Goal: Complete application form: Complete application form

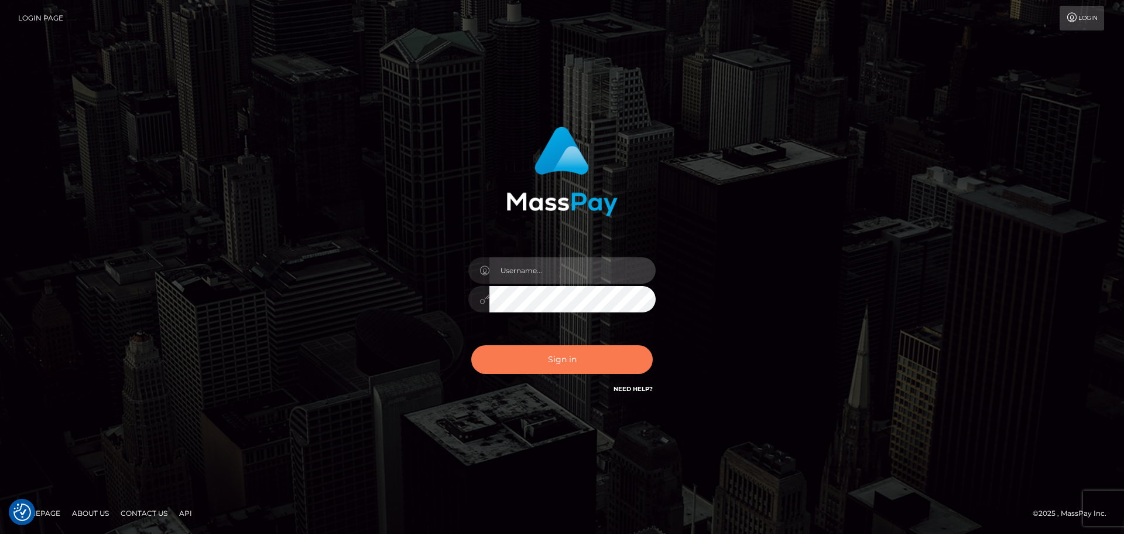
type input "Bedis"
click at [587, 346] on button "Sign in" at bounding box center [562, 359] width 182 height 29
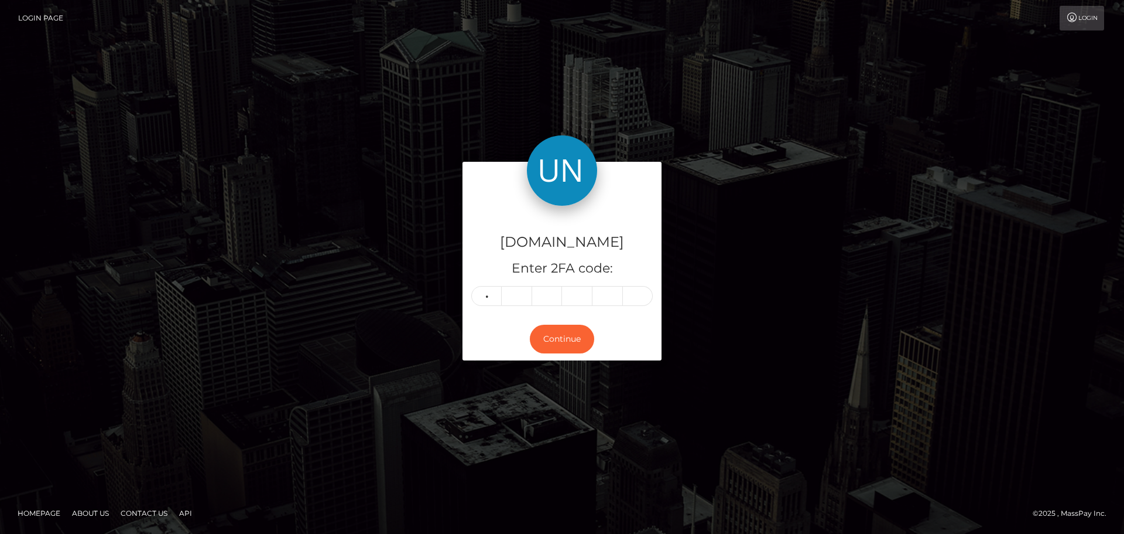
type input "4"
type input "8"
type input "3"
type input "9"
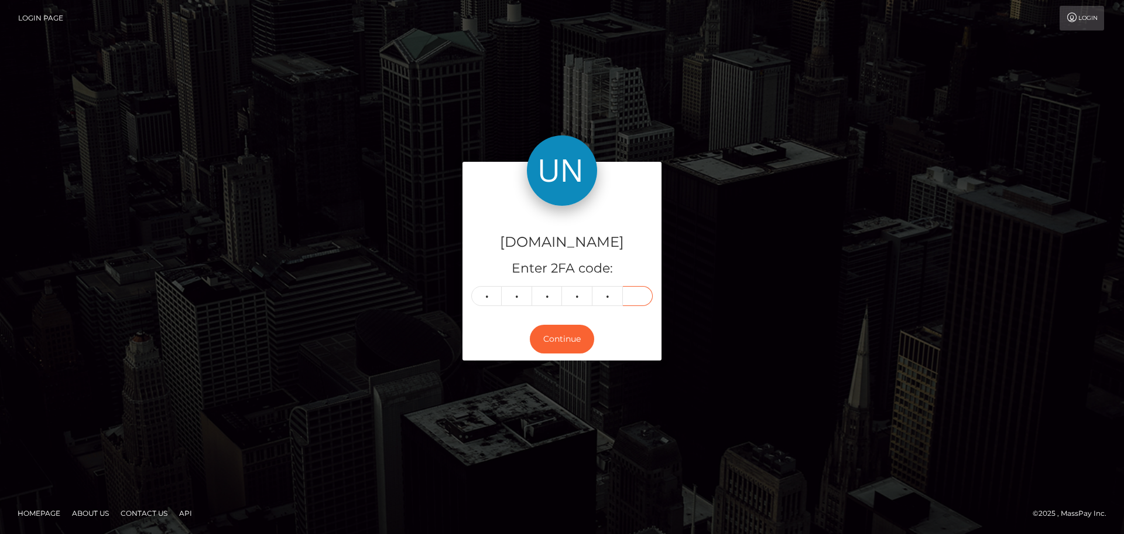
type input "4"
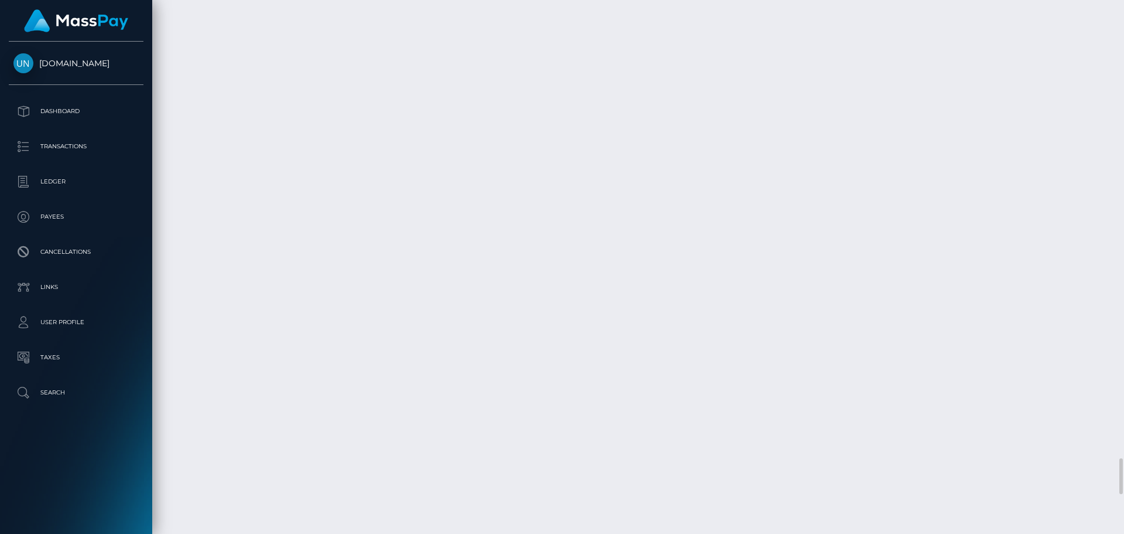
scroll to position [7203, 0]
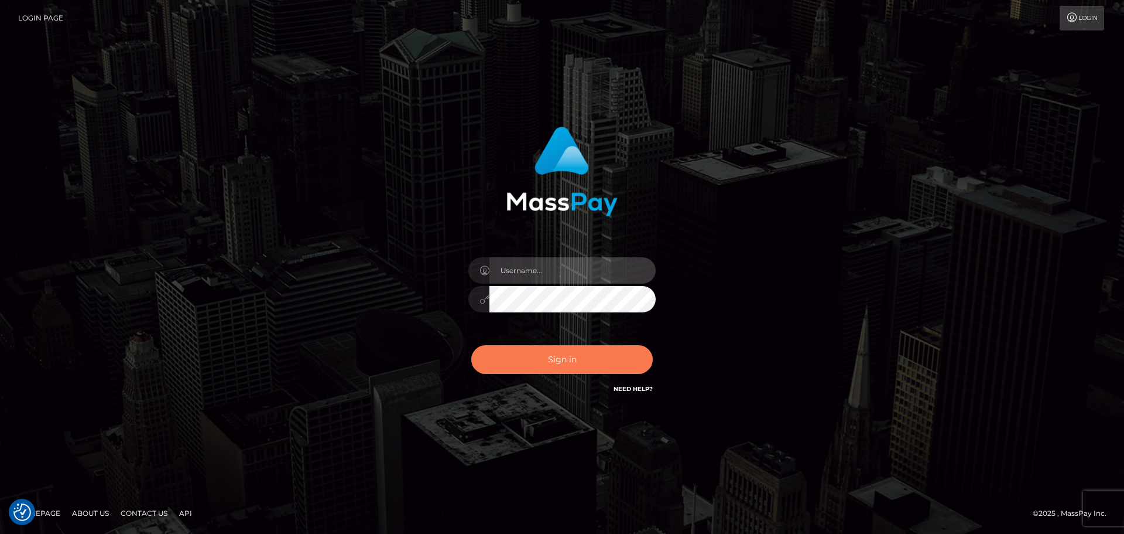
type input "Bedis"
click at [604, 353] on button "Sign in" at bounding box center [562, 359] width 182 height 29
type input "Bedis"
click at [603, 354] on button "Sign in" at bounding box center [562, 359] width 182 height 29
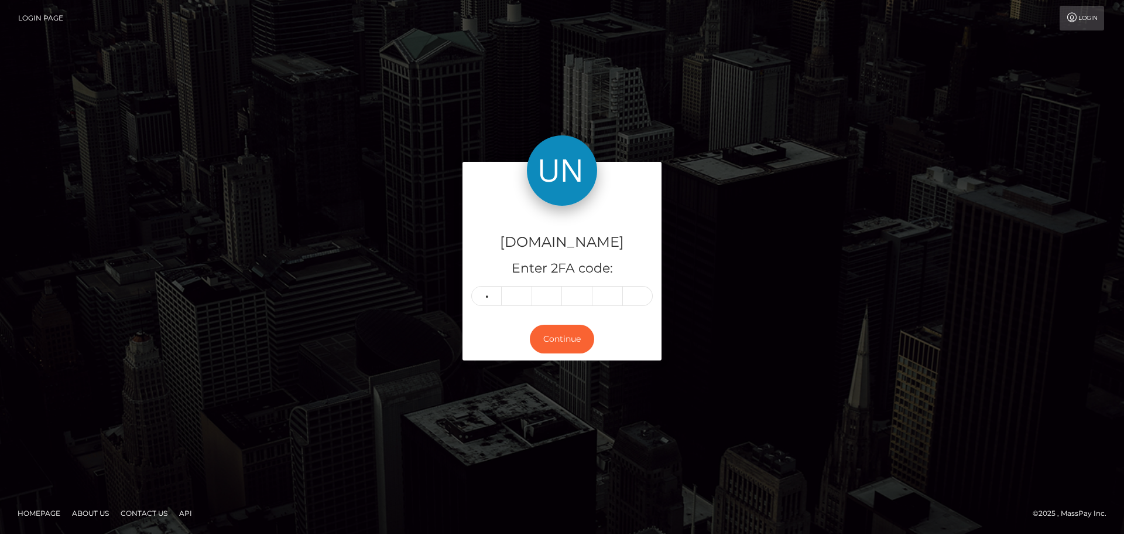
type input "1"
type input "6"
type input "4"
type input "2"
type input "4"
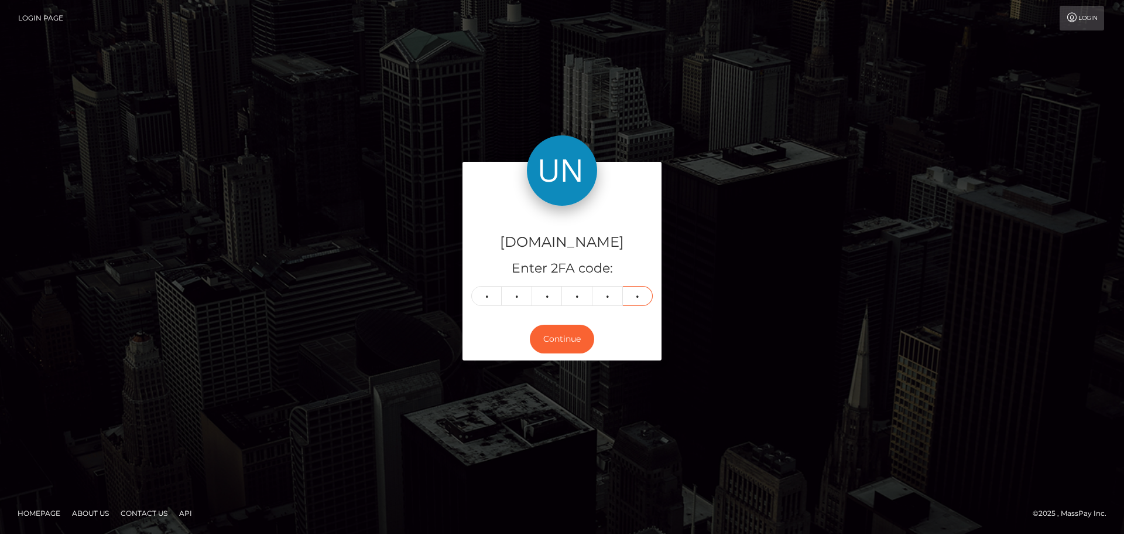
type input "7"
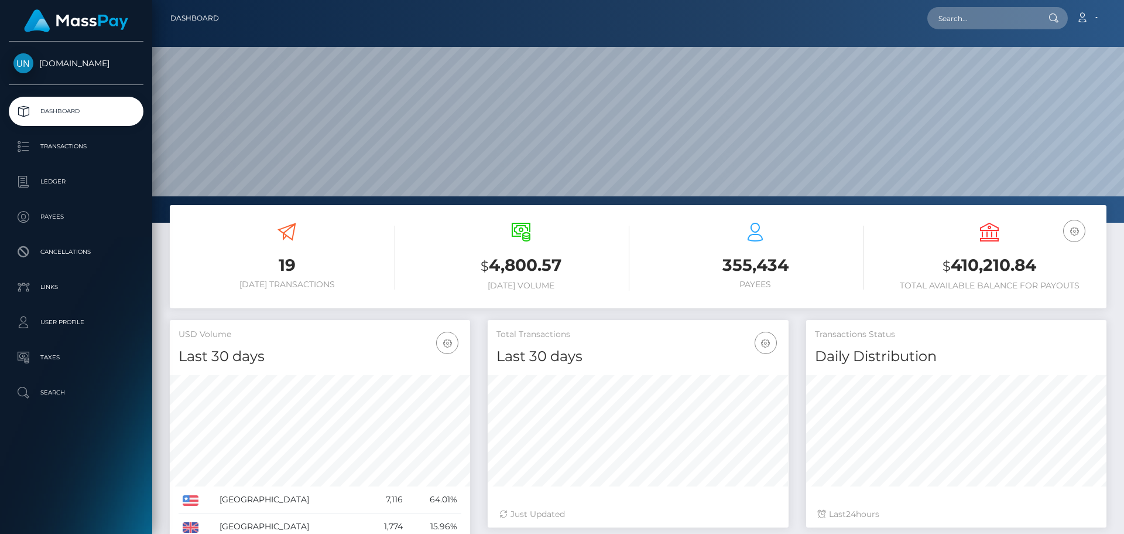
scroll to position [208, 301]
click at [989, 21] on input "text" at bounding box center [983, 18] width 110 height 22
paste input "[EMAIL_ADDRESS][DOMAIN_NAME]"
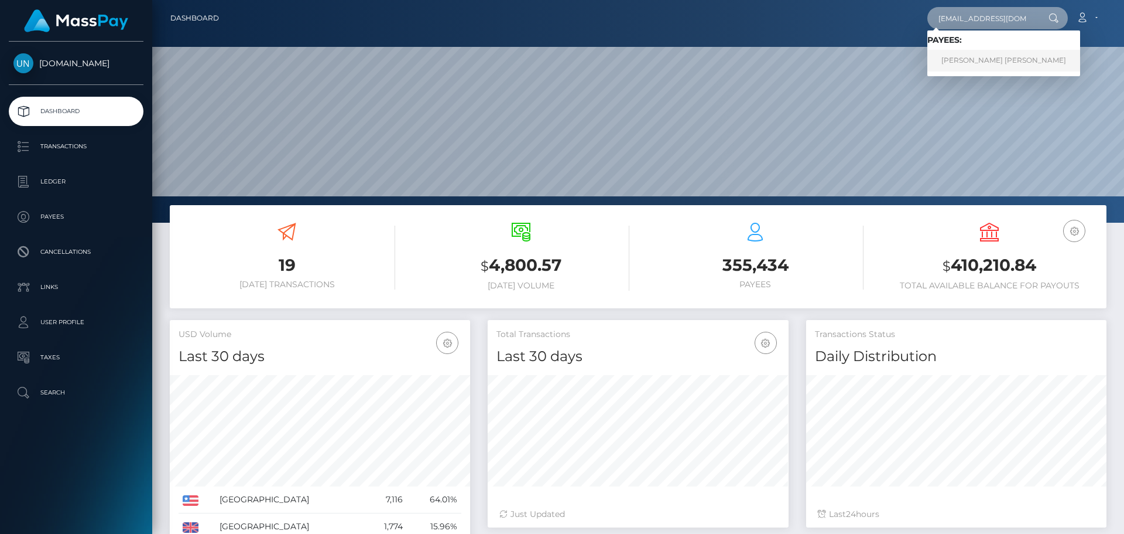
type input "[EMAIL_ADDRESS][DOMAIN_NAME]"
click at [989, 62] on link "[PERSON_NAME] [PERSON_NAME]" at bounding box center [1004, 61] width 153 height 22
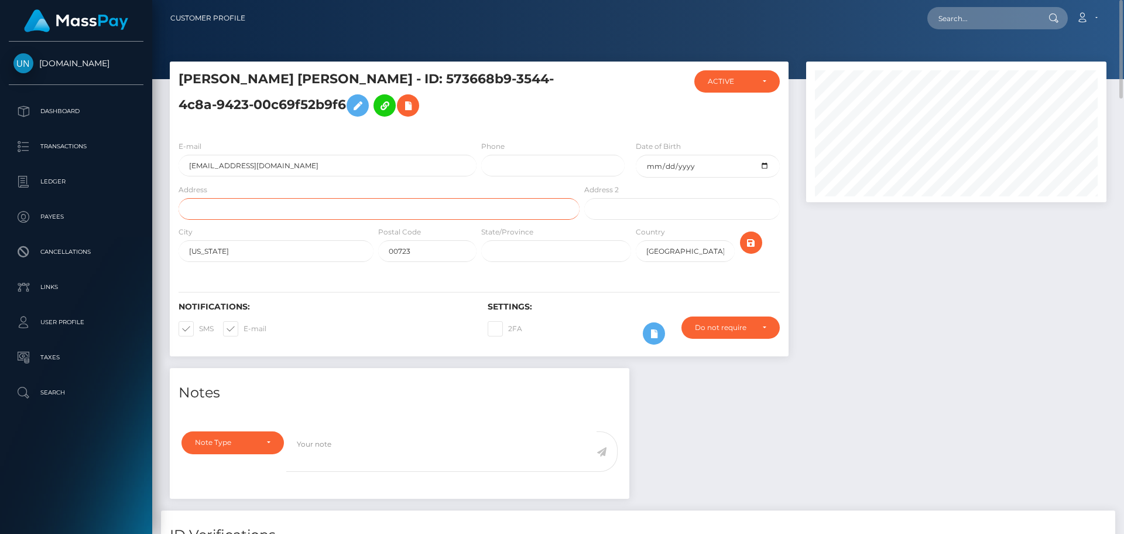
click at [255, 206] on input "text" at bounding box center [379, 209] width 401 height 22
paste input "HC 65 BOX 6401 00723 Patillas, PR"
click at [266, 208] on input "HC 65 BOX 6401 00723 Patillas, PR" at bounding box center [379, 209] width 401 height 22
drag, startPoint x: 267, startPoint y: 207, endPoint x: 249, endPoint y: 206, distance: 17.6
click at [249, 206] on input "HC 65 BOX 6401 00723 Patillas, PR" at bounding box center [379, 209] width 401 height 22
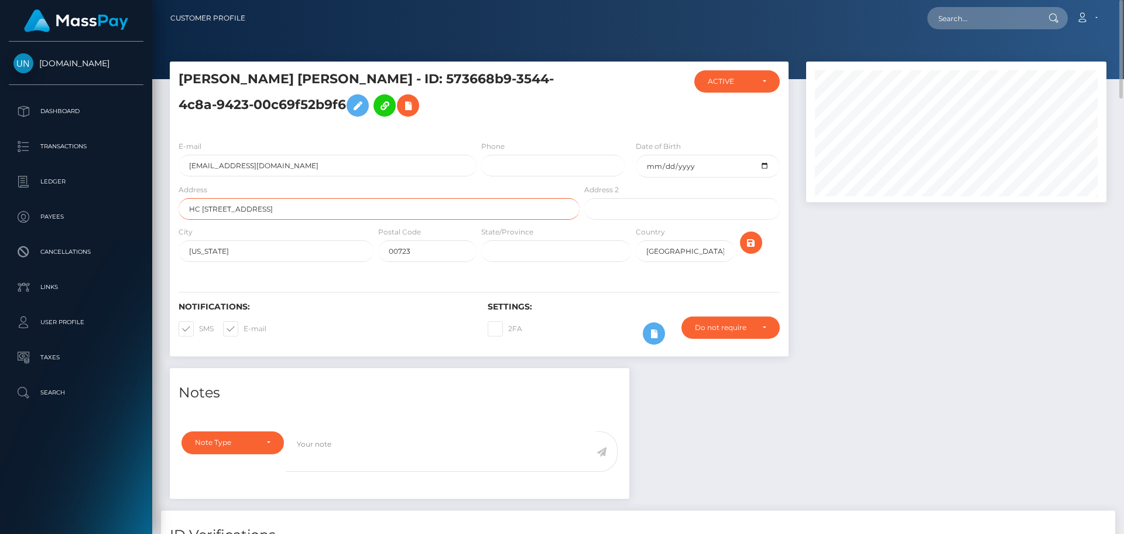
drag, startPoint x: 295, startPoint y: 211, endPoint x: 247, endPoint y: 211, distance: 47.4
click at [247, 211] on input "HC 65 BOX 6401 Patillas, PR" at bounding box center [379, 209] width 401 height 22
type input "HC 65 BOX 6401 Patillas, PR"
click at [247, 249] on input "[US_STATE]" at bounding box center [276, 251] width 195 height 22
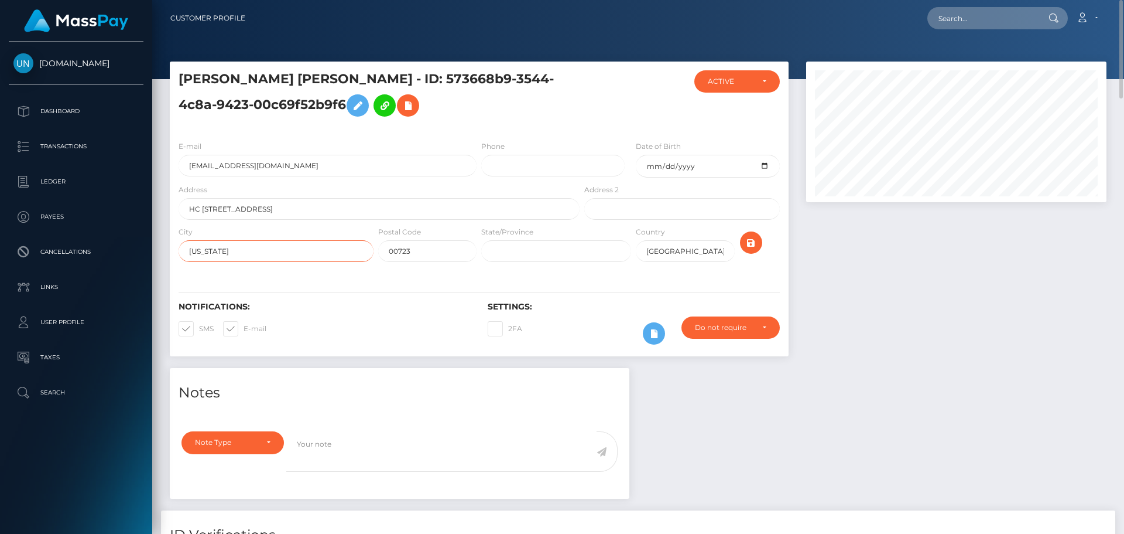
click at [247, 249] on input "[US_STATE]" at bounding box center [276, 251] width 195 height 22
click at [662, 252] on input "[GEOGRAPHIC_DATA]" at bounding box center [685, 251] width 98 height 22
paste input "[US_STATE]"
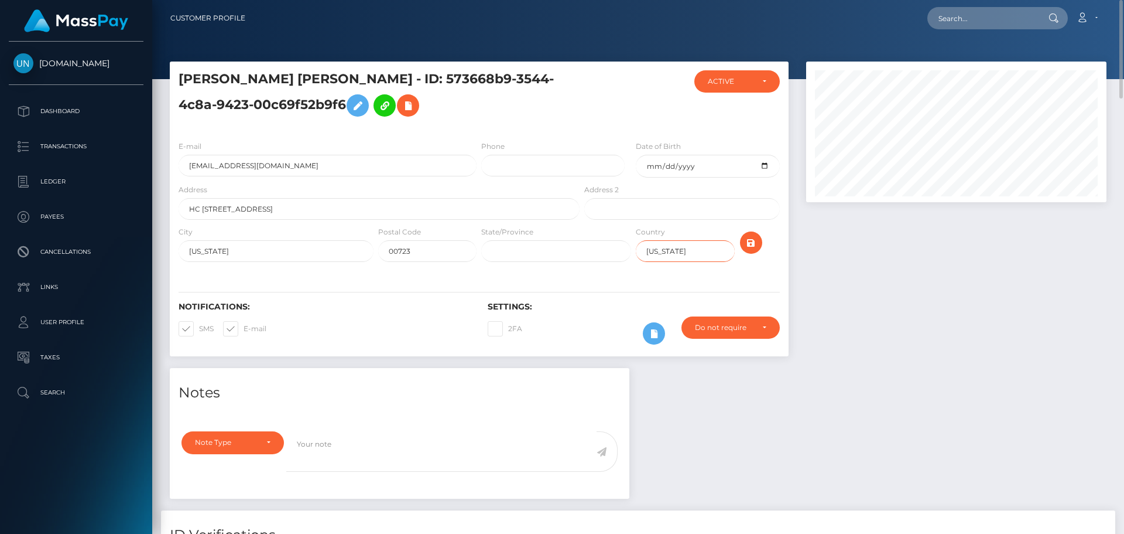
type input "[US_STATE]"
click at [266, 211] on input "HC 65 BOX 6401 Patillas, PR" at bounding box center [379, 209] width 401 height 22
type input "HC 65 BOX 6401 , PR"
click at [232, 252] on input "[US_STATE]" at bounding box center [276, 251] width 195 height 22
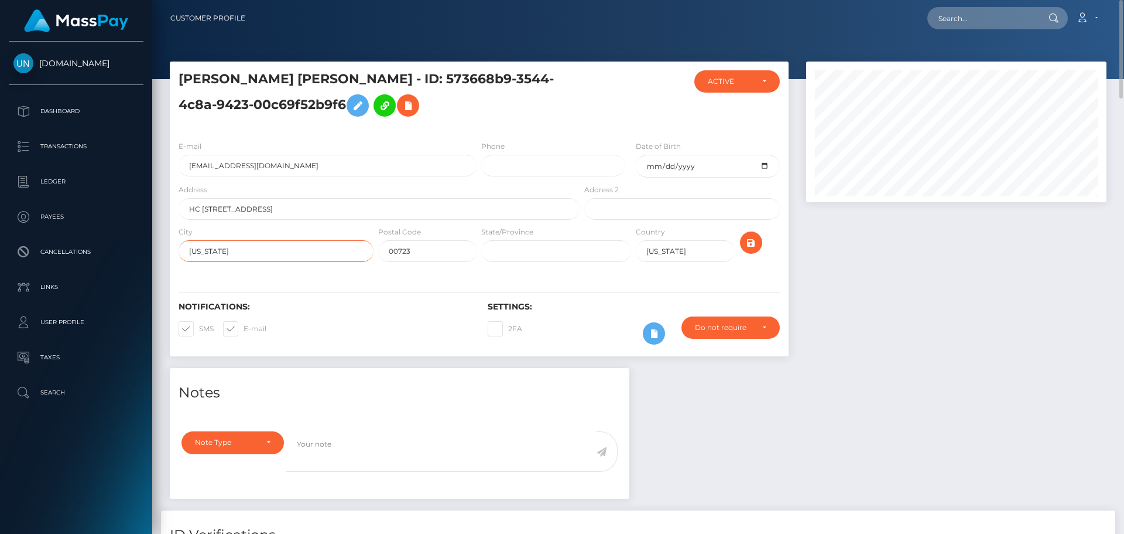
click at [232, 252] on input "[US_STATE]" at bounding box center [276, 251] width 195 height 22
paste input "atillas"
type input "Patillas"
click at [272, 214] on input "HC 65 BOX 6401 , PR" at bounding box center [379, 209] width 401 height 22
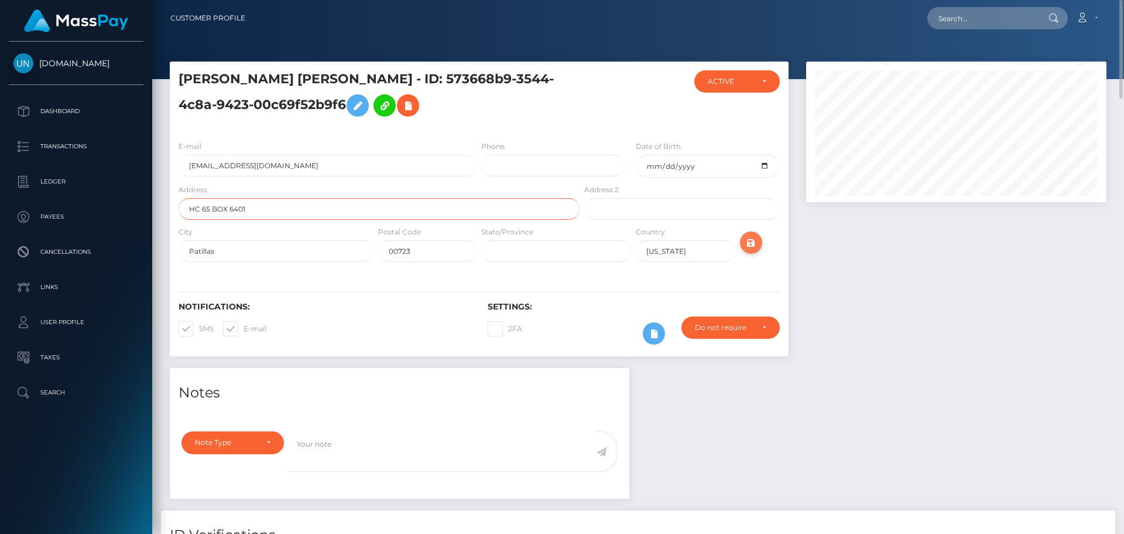
type input "HC 65 BOX 6401"
click at [748, 242] on icon "submit" at bounding box center [751, 242] width 14 height 15
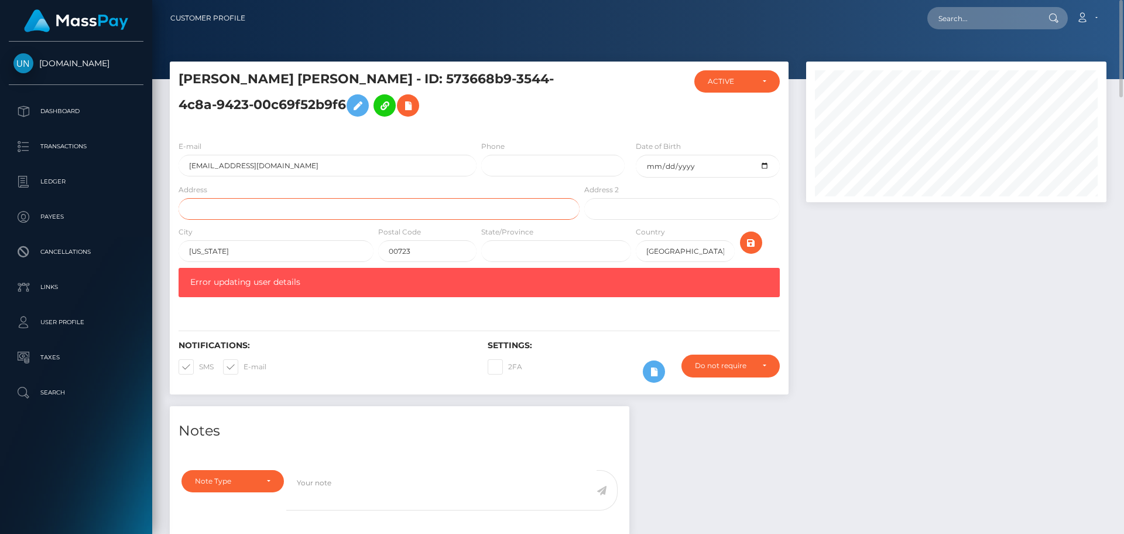
click at [233, 207] on input "text" at bounding box center [379, 209] width 401 height 22
paste input "HC 65 BOX 6401 00723"
drag, startPoint x: 279, startPoint y: 208, endPoint x: 248, endPoint y: 212, distance: 31.2
click at [248, 212] on input "HC 65 BOX 6401 00723" at bounding box center [379, 209] width 401 height 22
type input "HC 65 BOX 6401"
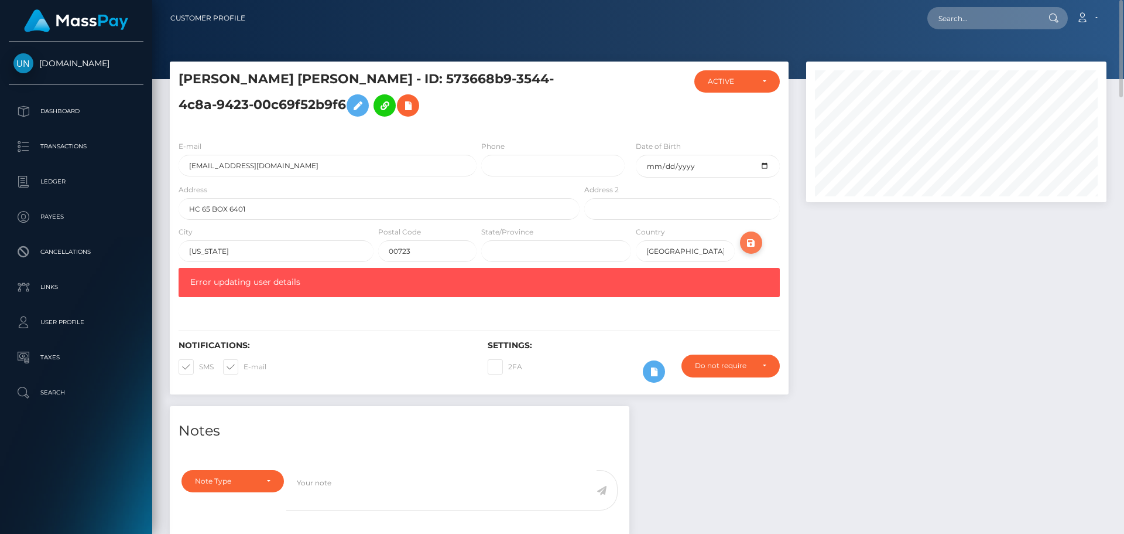
click at [757, 244] on icon "submit" at bounding box center [751, 242] width 14 height 15
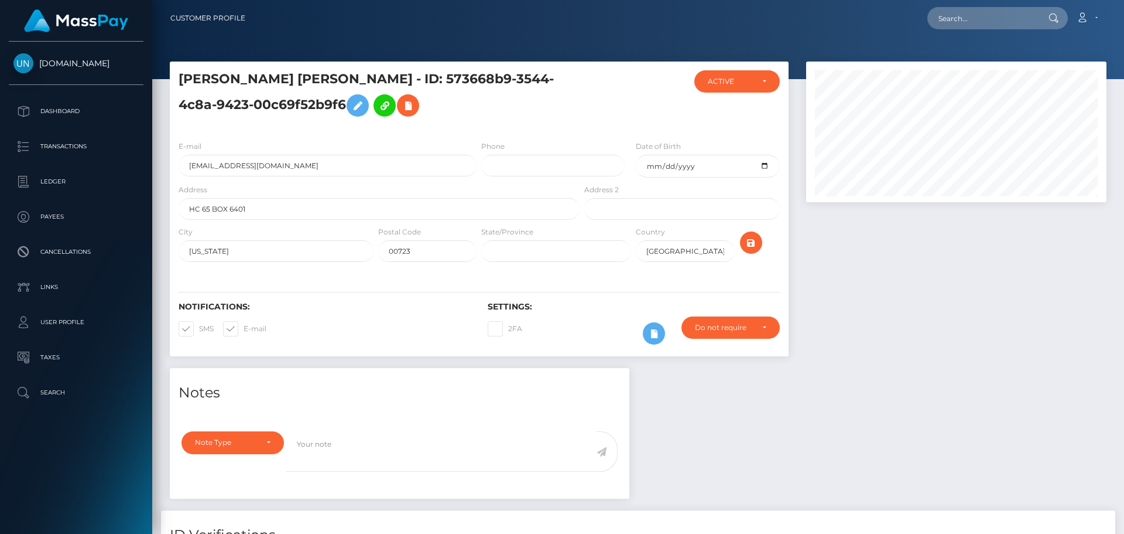
scroll to position [141, 301]
